Goal: Check status: Check status

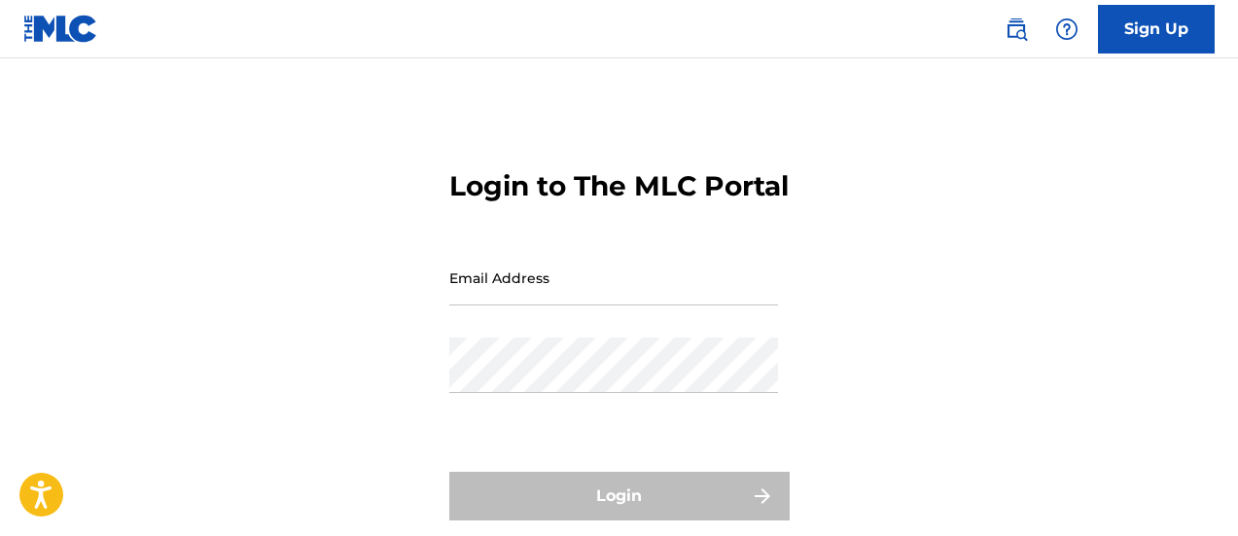
click at [682, 305] on input "Email Address" at bounding box center [613, 277] width 329 height 55
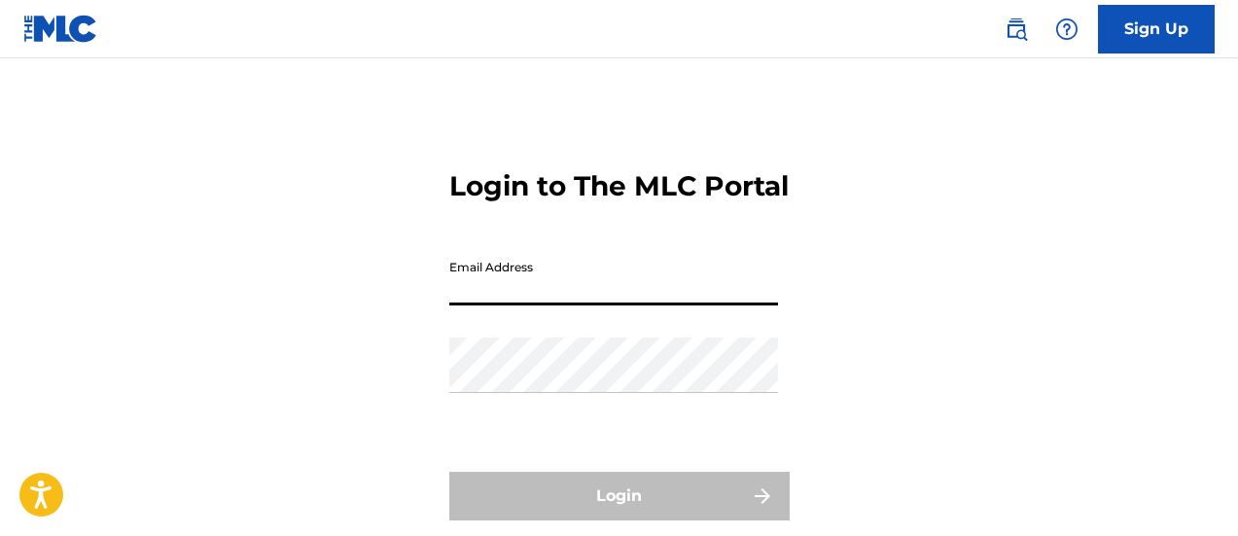
type input "[EMAIL_ADDRESS][DOMAIN_NAME]"
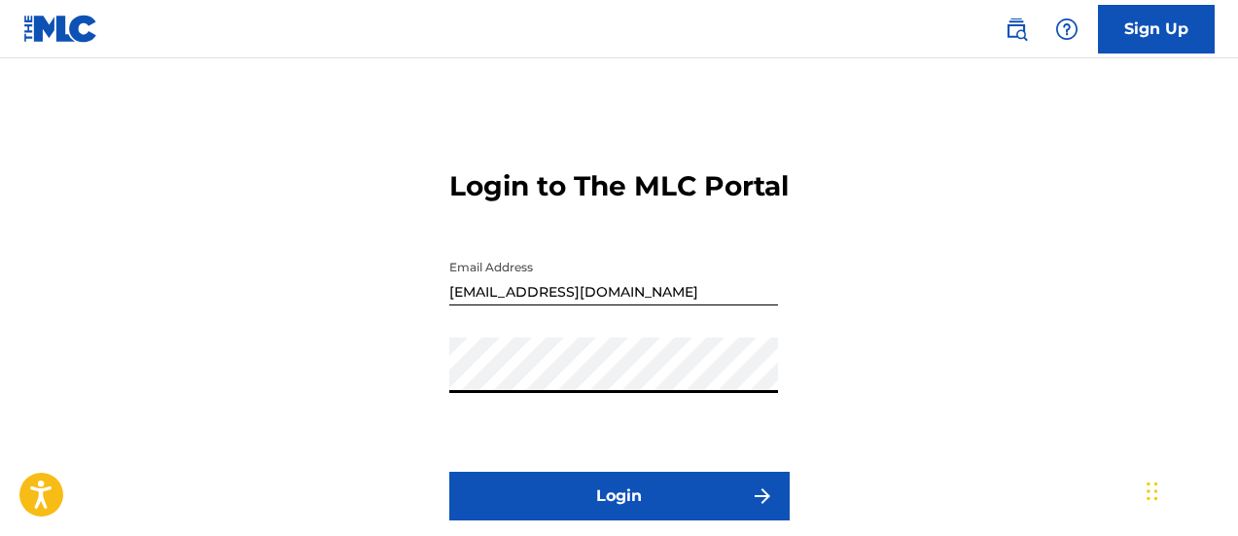
click at [587, 520] on button "Login" at bounding box center [619, 496] width 340 height 49
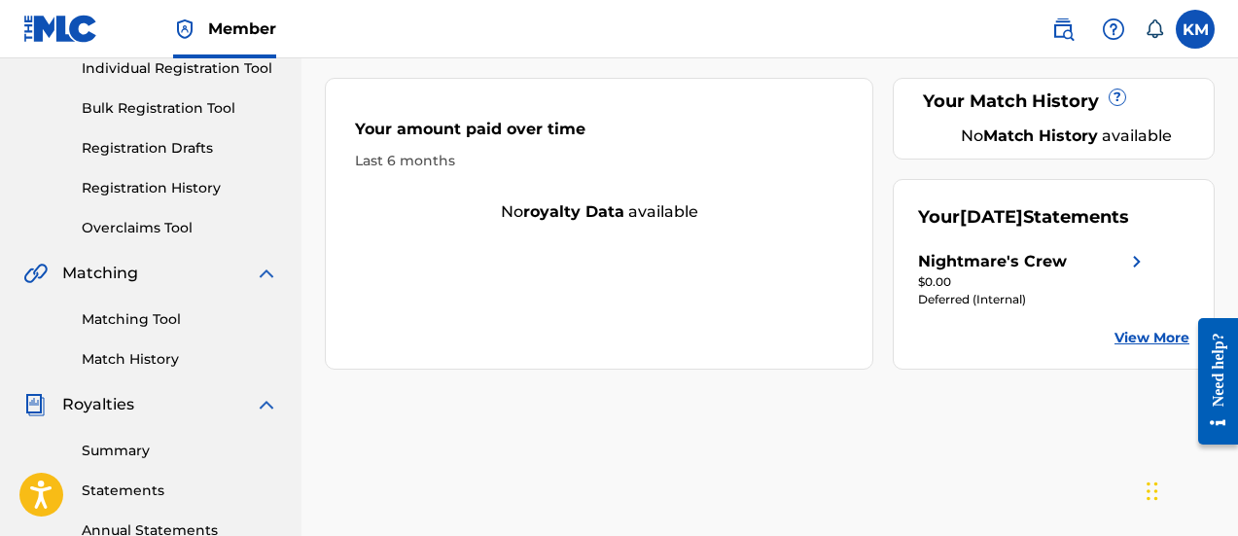
scroll to position [292, 0]
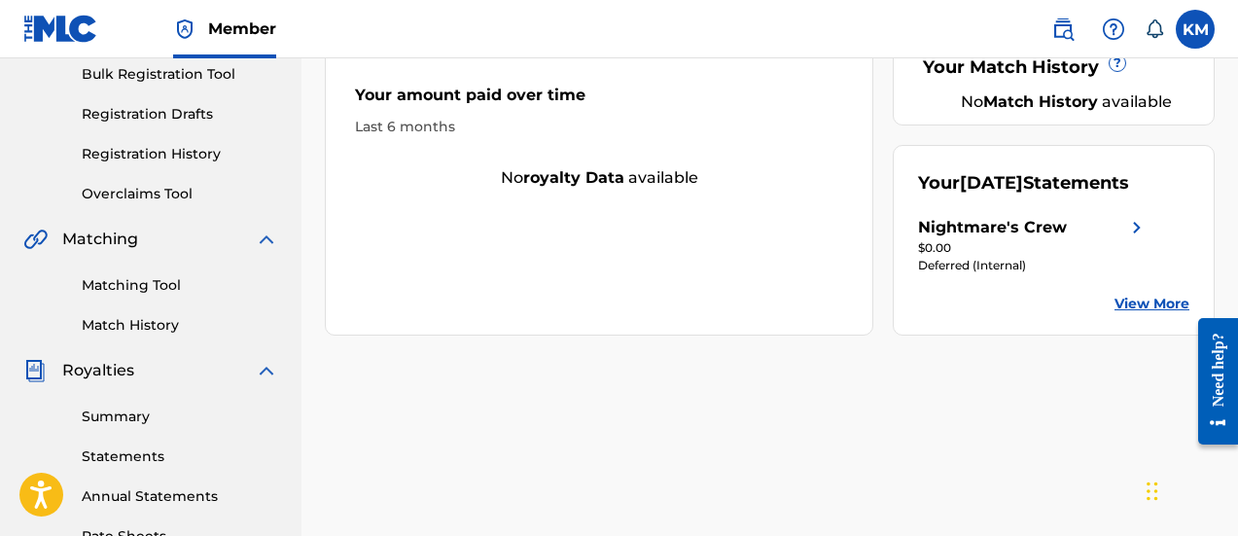
click at [1140, 239] on img at bounding box center [1136, 227] width 23 height 23
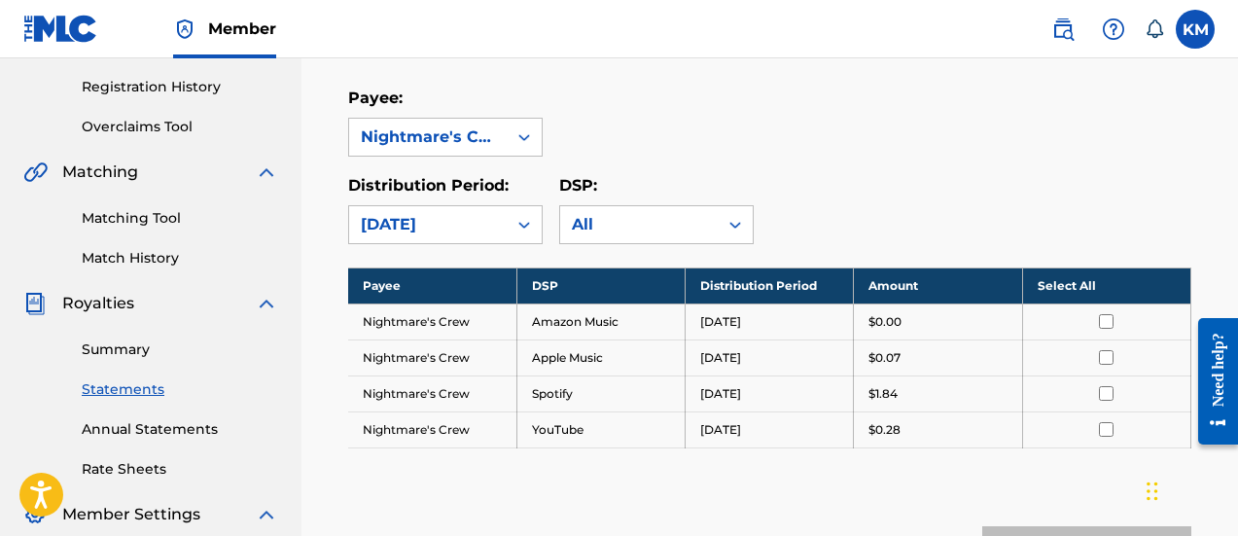
scroll to position [378, 0]
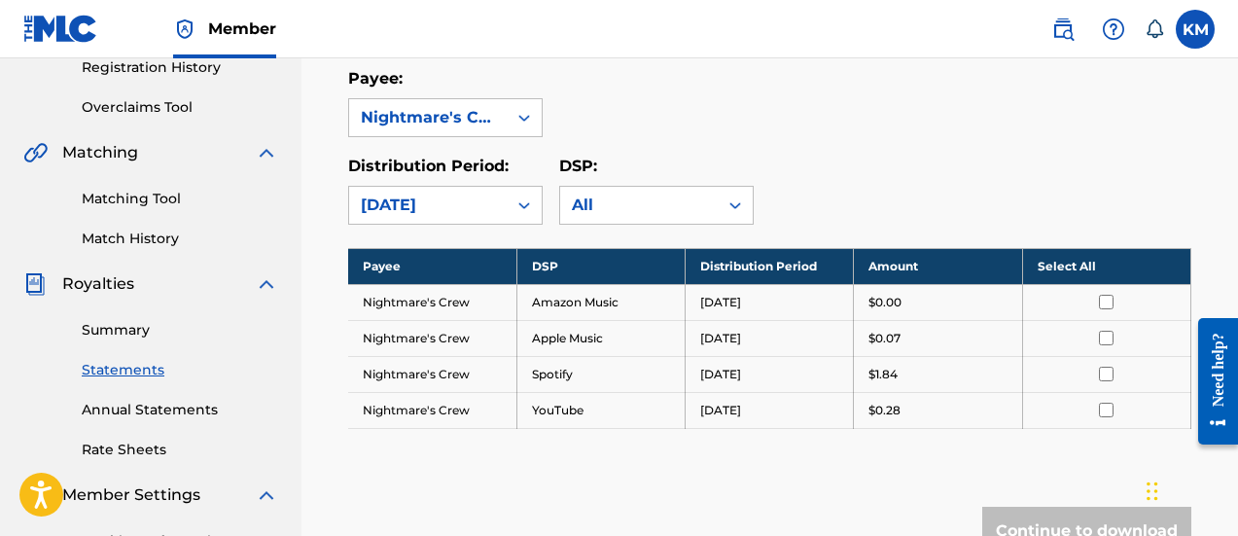
click at [124, 330] on link "Summary" at bounding box center [180, 330] width 196 height 20
